Goal: Task Accomplishment & Management: Manage account settings

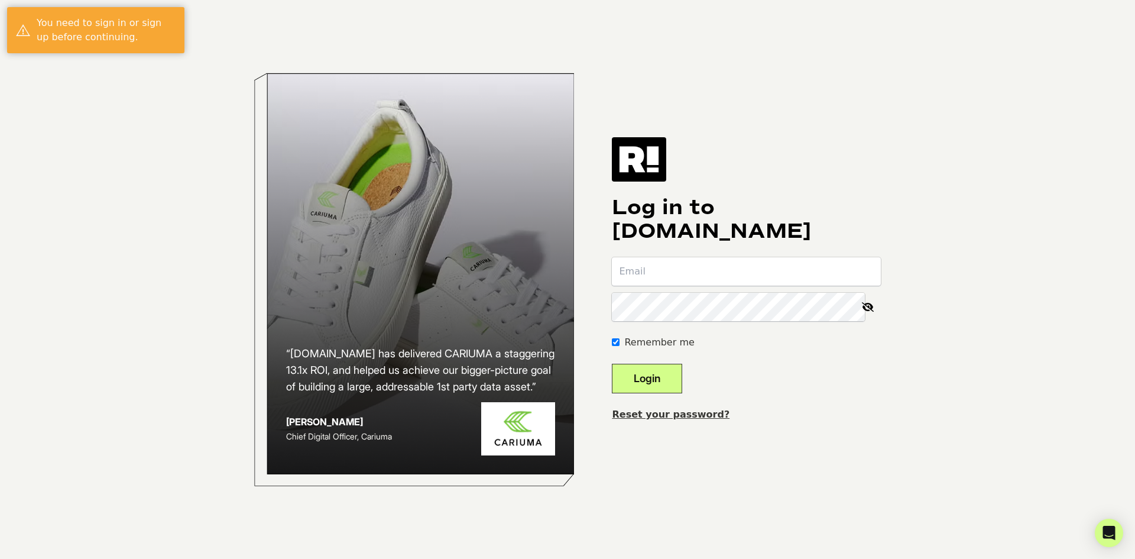
type input "[PERSON_NAME][EMAIL_ADDRESS][DOMAIN_NAME]"
click at [673, 370] on button "Login" at bounding box center [647, 379] width 70 height 30
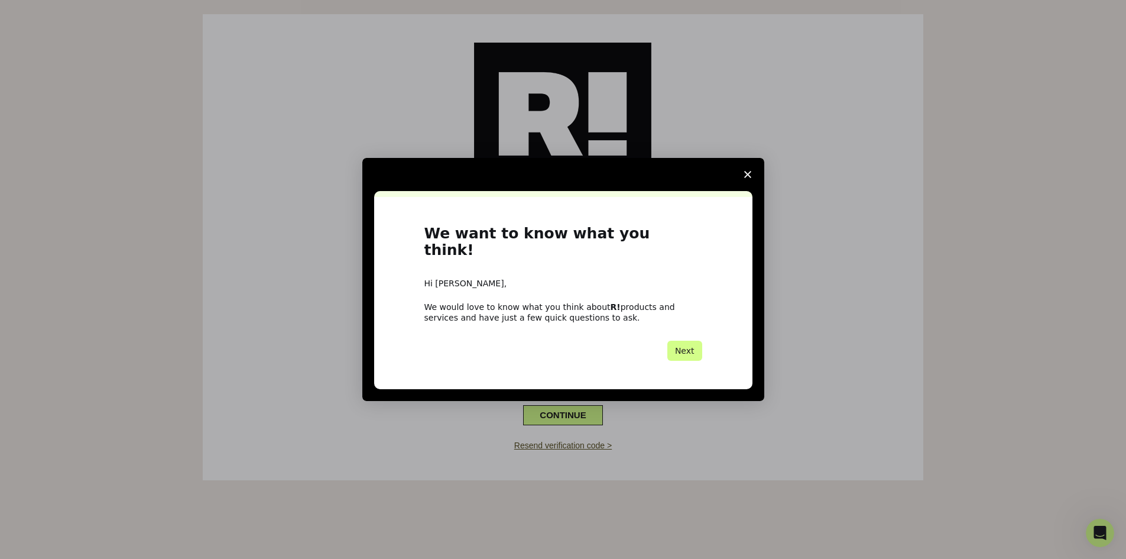
click at [744, 178] on icon "Close survey" at bounding box center [747, 174] width 7 height 7
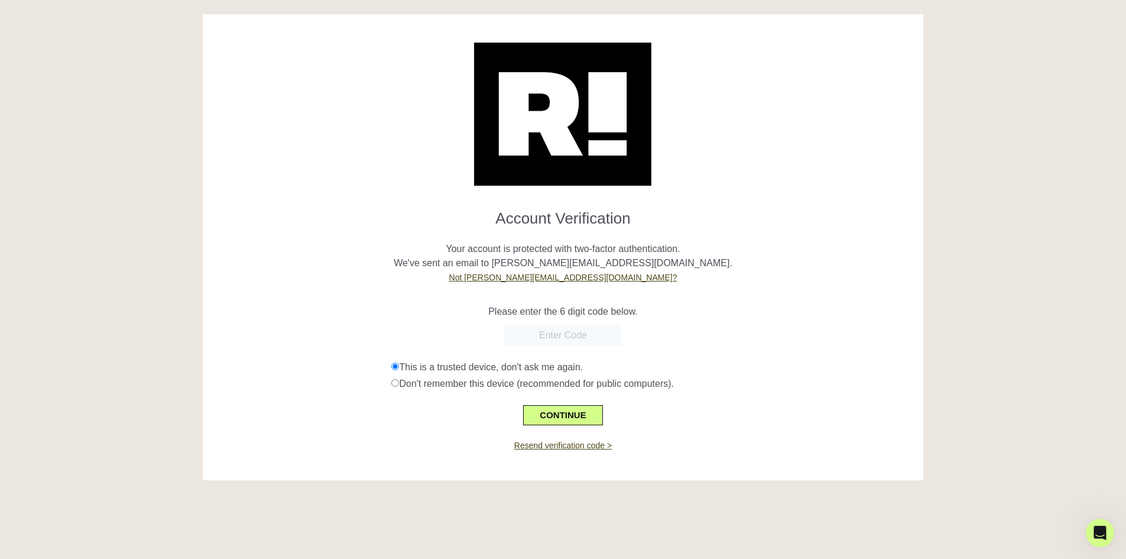
click at [560, 337] on input "text" at bounding box center [563, 335] width 118 height 21
paste input "653012"
type input "653012"
click at [571, 414] on button "CONTINUE" at bounding box center [562, 415] width 79 height 20
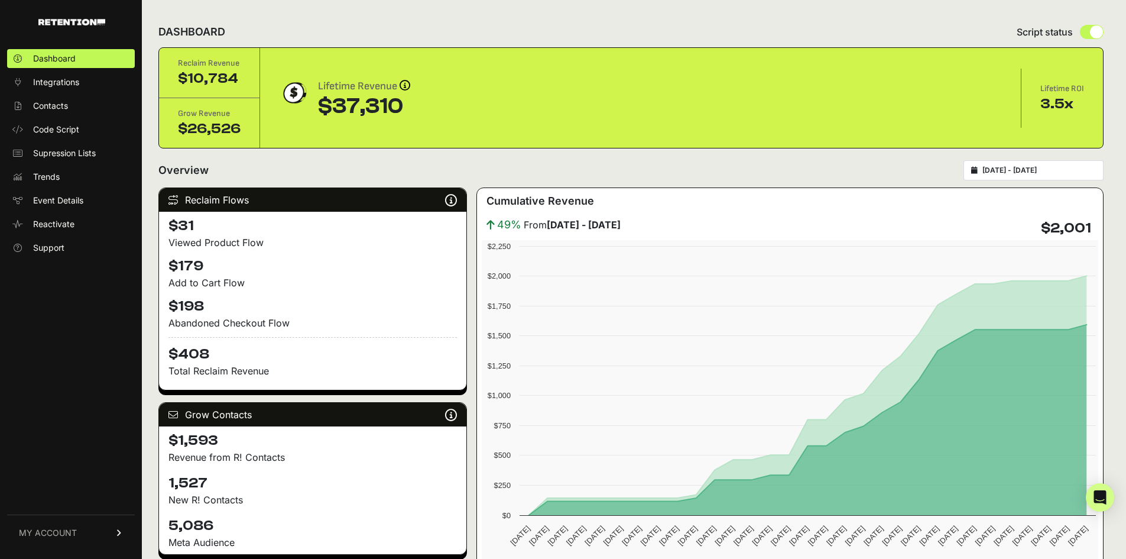
click at [56, 532] on span "MY ACCOUNT" at bounding box center [48, 533] width 58 height 12
click at [66, 416] on link "Account Details" at bounding box center [71, 422] width 128 height 19
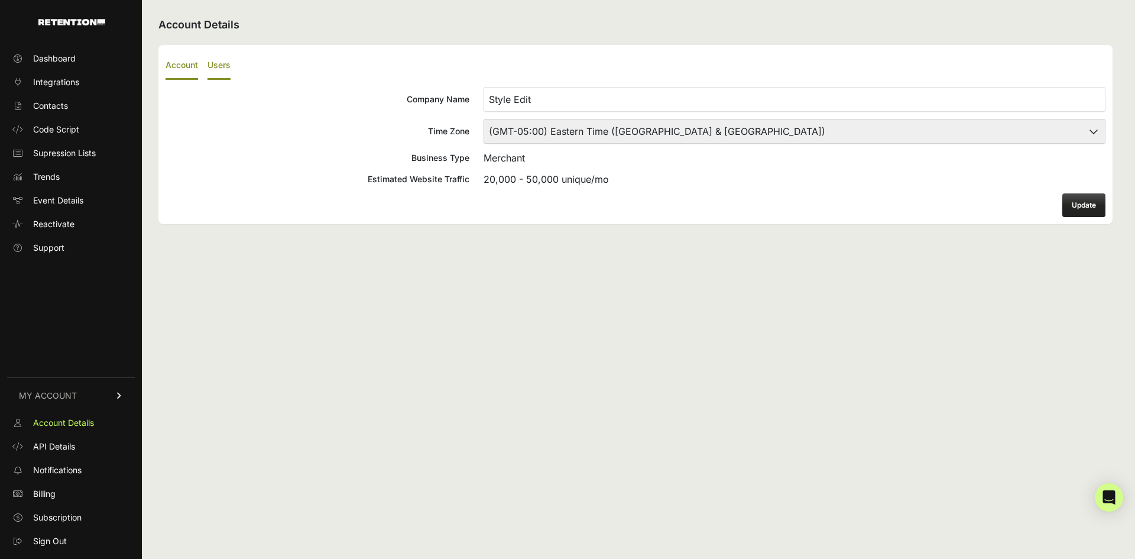
click at [220, 71] on label "Users" at bounding box center [218, 66] width 23 height 28
click at [0, 0] on input "Users" at bounding box center [0, 0] width 0 height 0
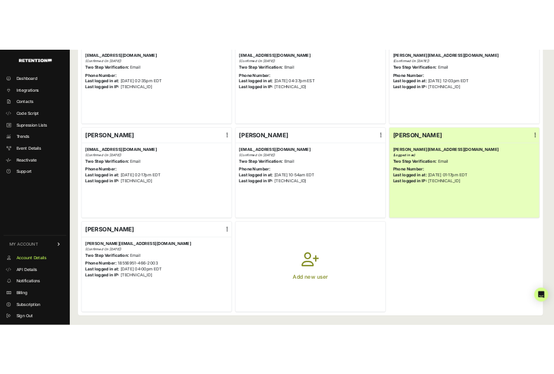
scroll to position [126, 0]
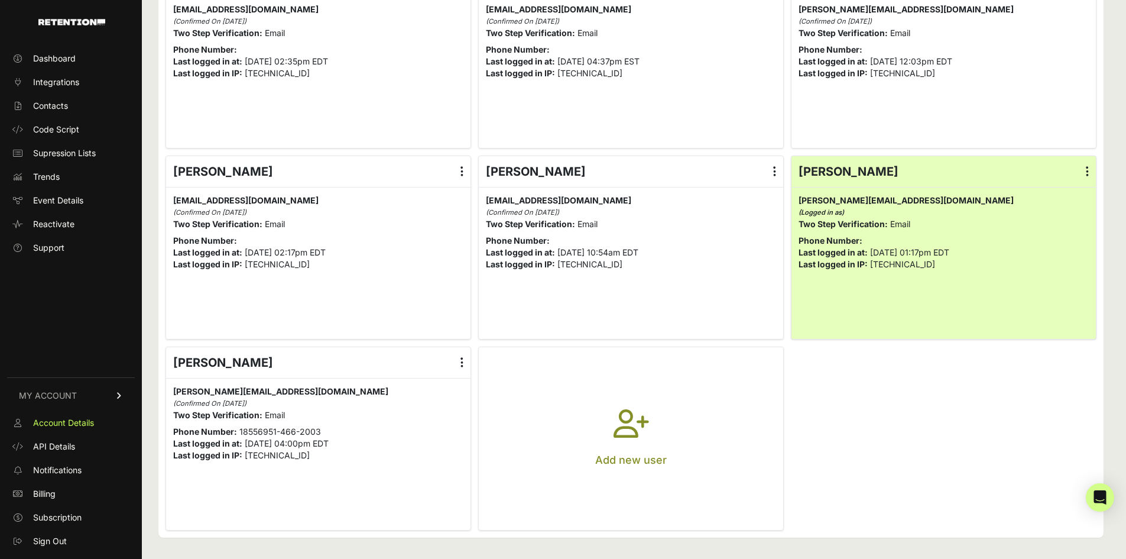
click at [643, 452] on p "Add new user" at bounding box center [631, 460] width 72 height 17
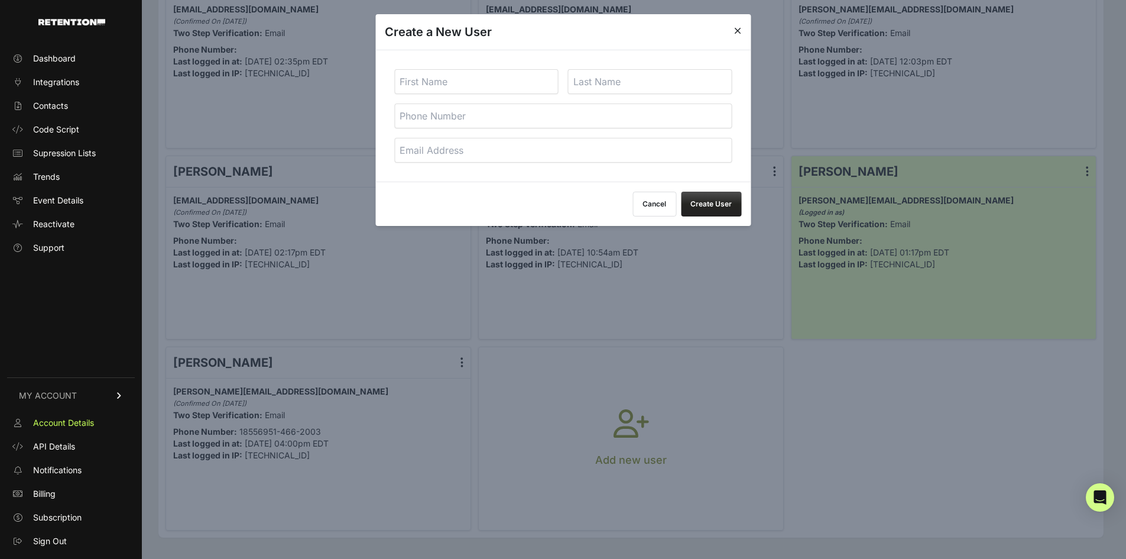
click at [487, 76] on input "text" at bounding box center [476, 81] width 164 height 25
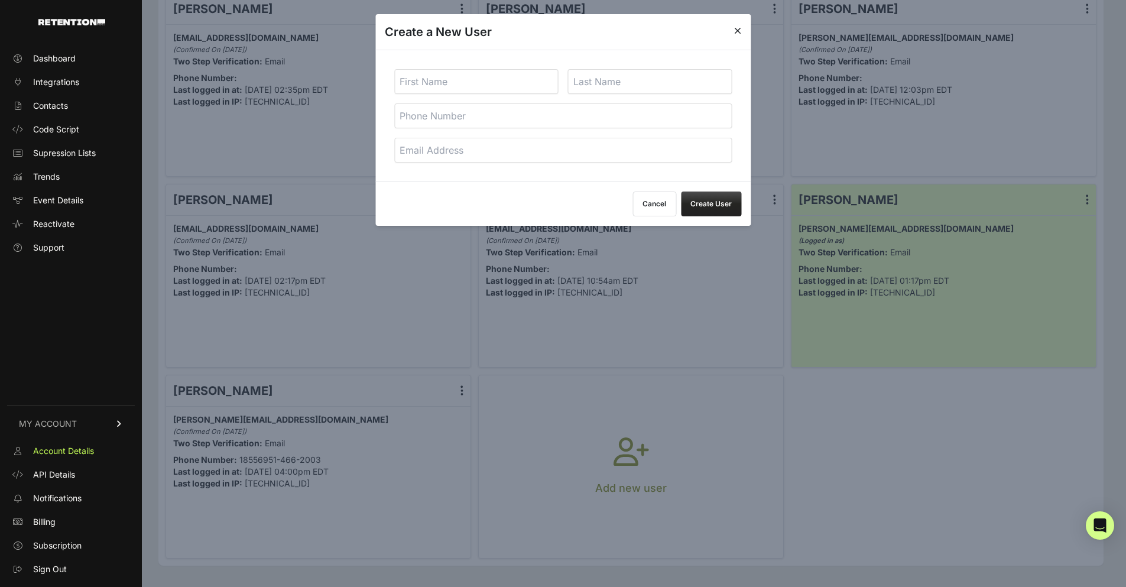
scroll to position [0, 0]
click at [472, 82] on input "[PERSON_NAME]" at bounding box center [476, 81] width 164 height 25
type input "[PERSON_NAME]"
click at [485, 147] on input "email" at bounding box center [563, 150] width 338 height 25
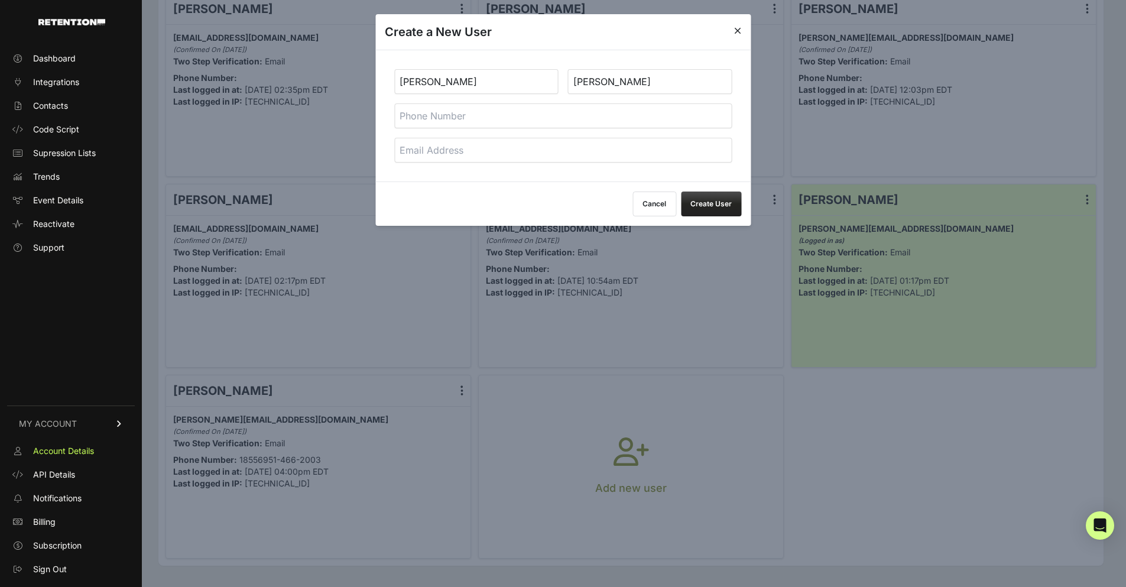
paste input "[PERSON_NAME][EMAIL_ADDRESS][DOMAIN_NAME]"
type input "[PERSON_NAME][EMAIL_ADDRESS][DOMAIN_NAME]"
click at [717, 205] on button "Create User" at bounding box center [711, 204] width 60 height 25
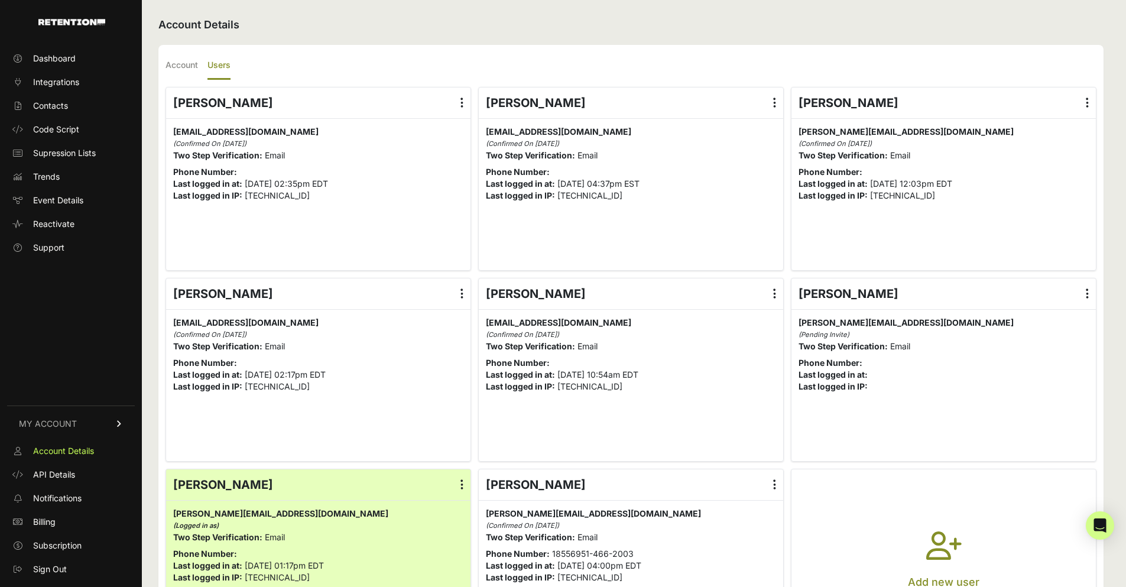
click at [258, 186] on span "[DATE] 02:35pm EDT" at bounding box center [286, 184] width 83 height 10
